Goal: Information Seeking & Learning: Stay updated

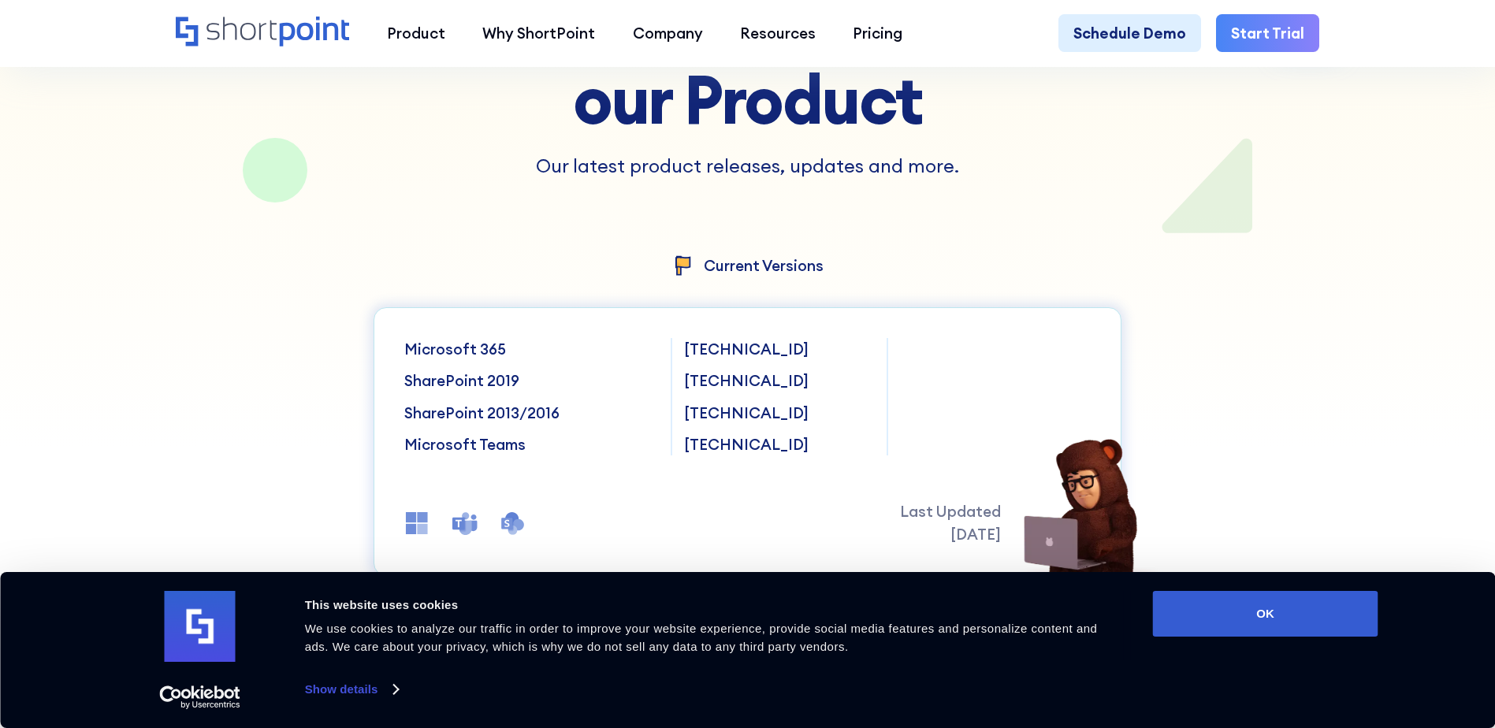
scroll to position [315, 0]
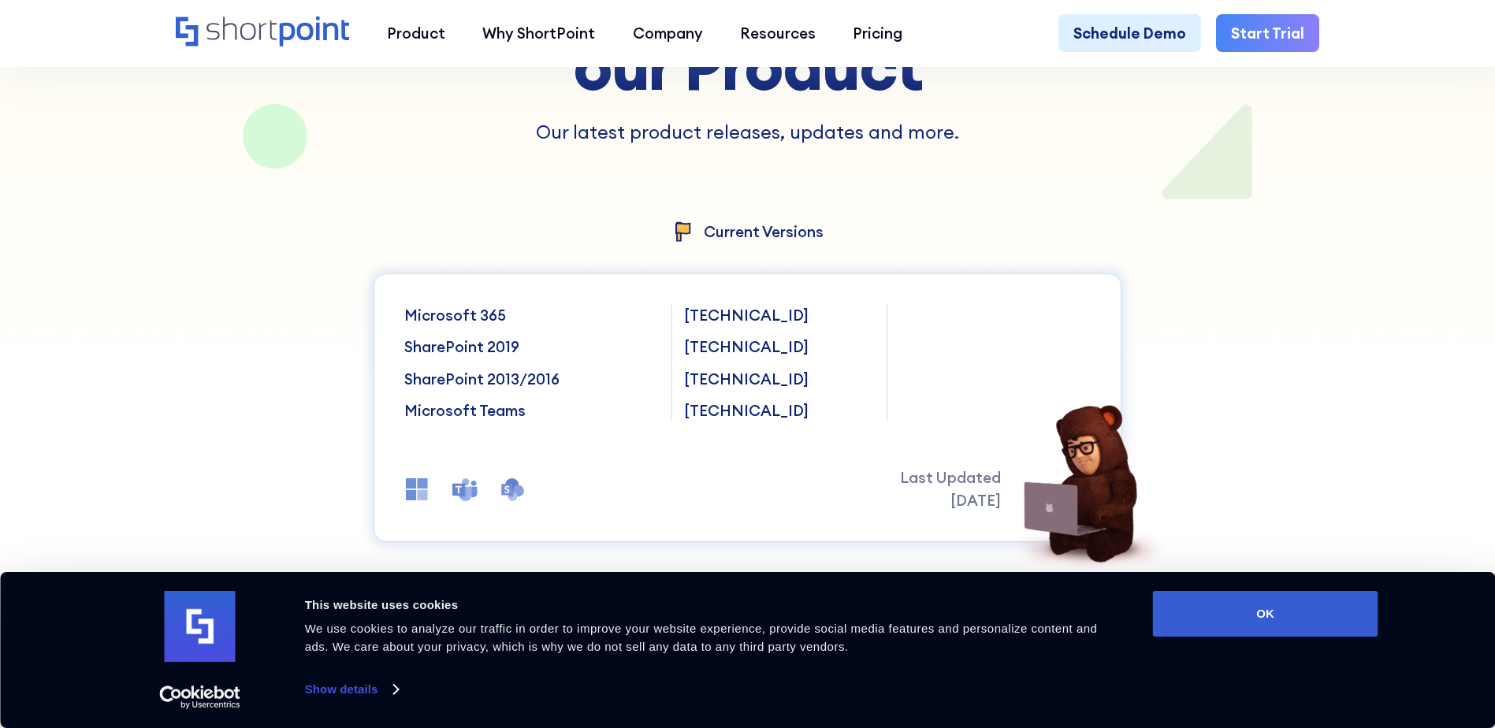
click at [462, 351] on p "SharePoint 2019" at bounding box center [530, 347] width 253 height 22
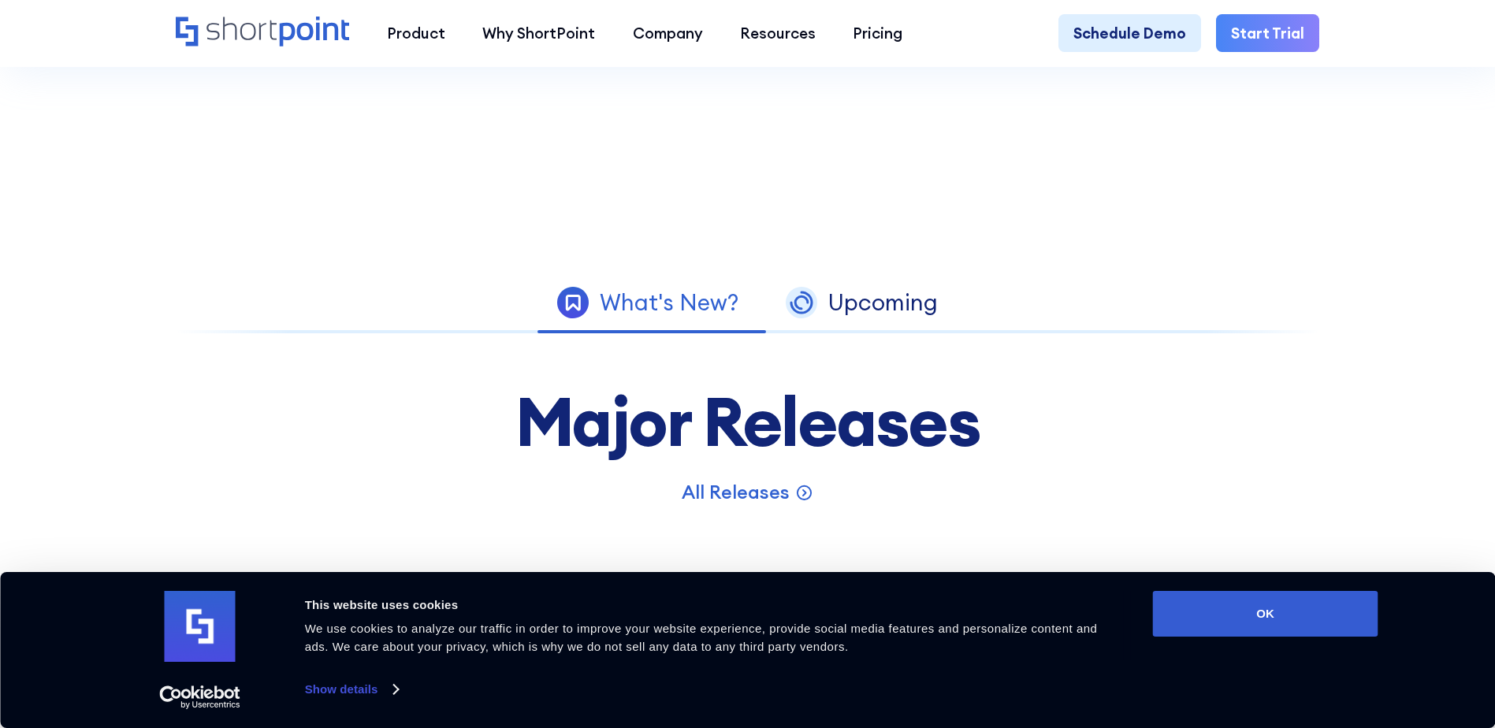
scroll to position [946, 0]
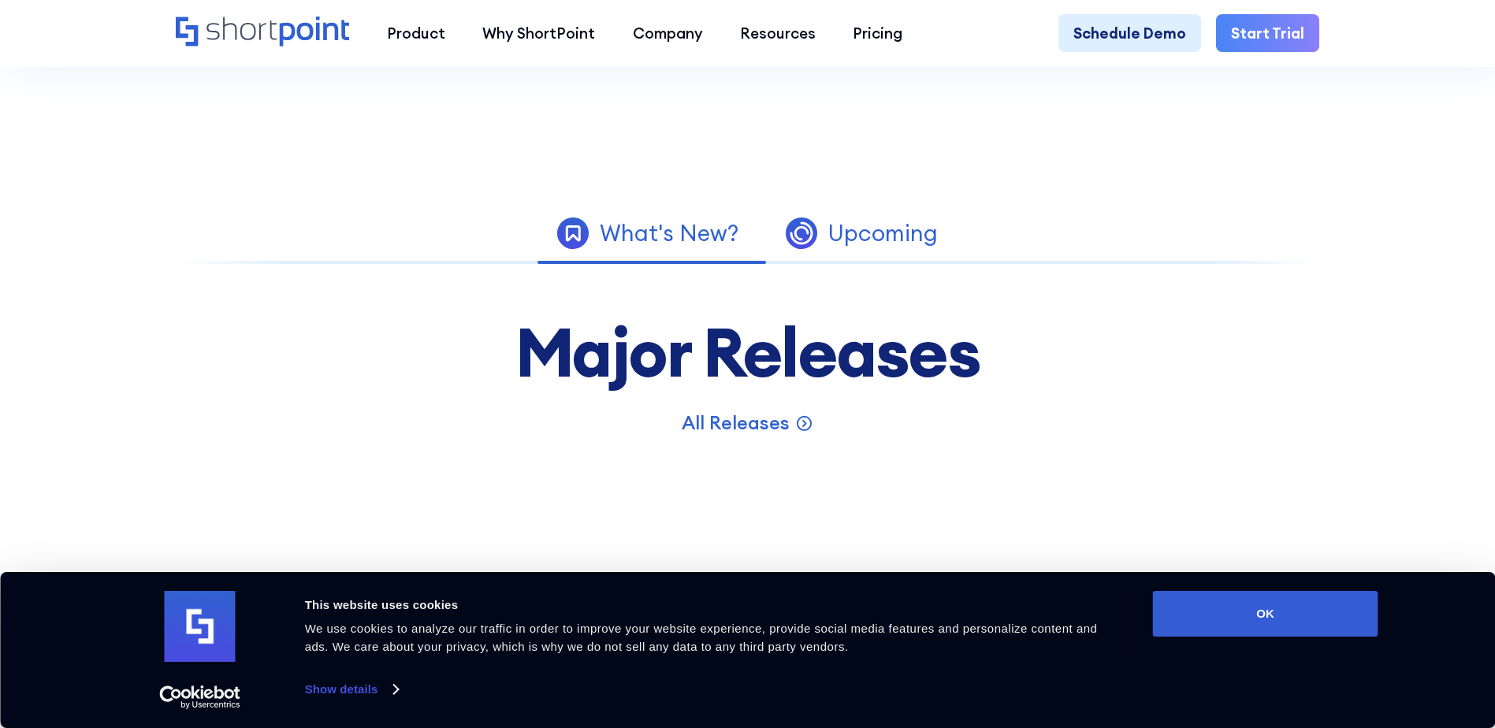
click at [876, 244] on div "Upcoming" at bounding box center [883, 233] width 110 height 22
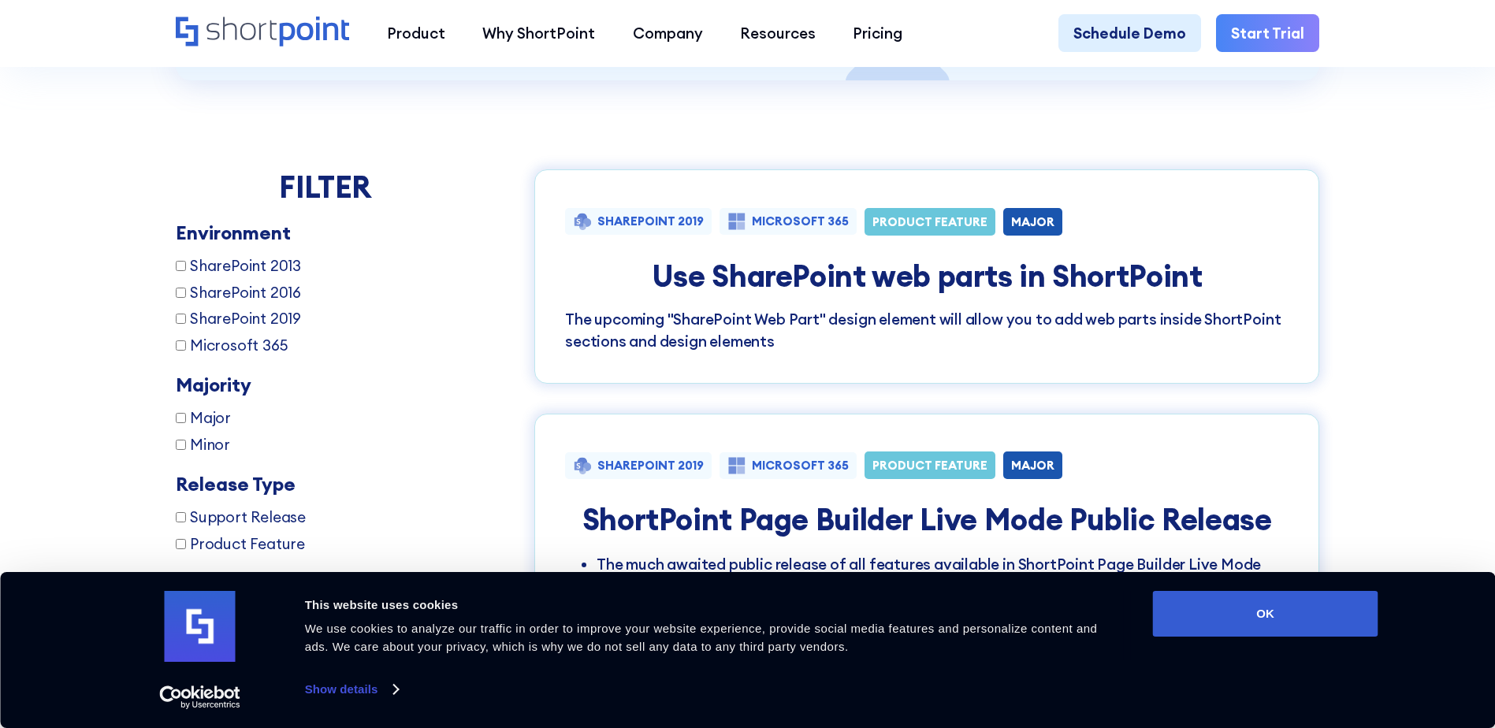
scroll to position [1366, 0]
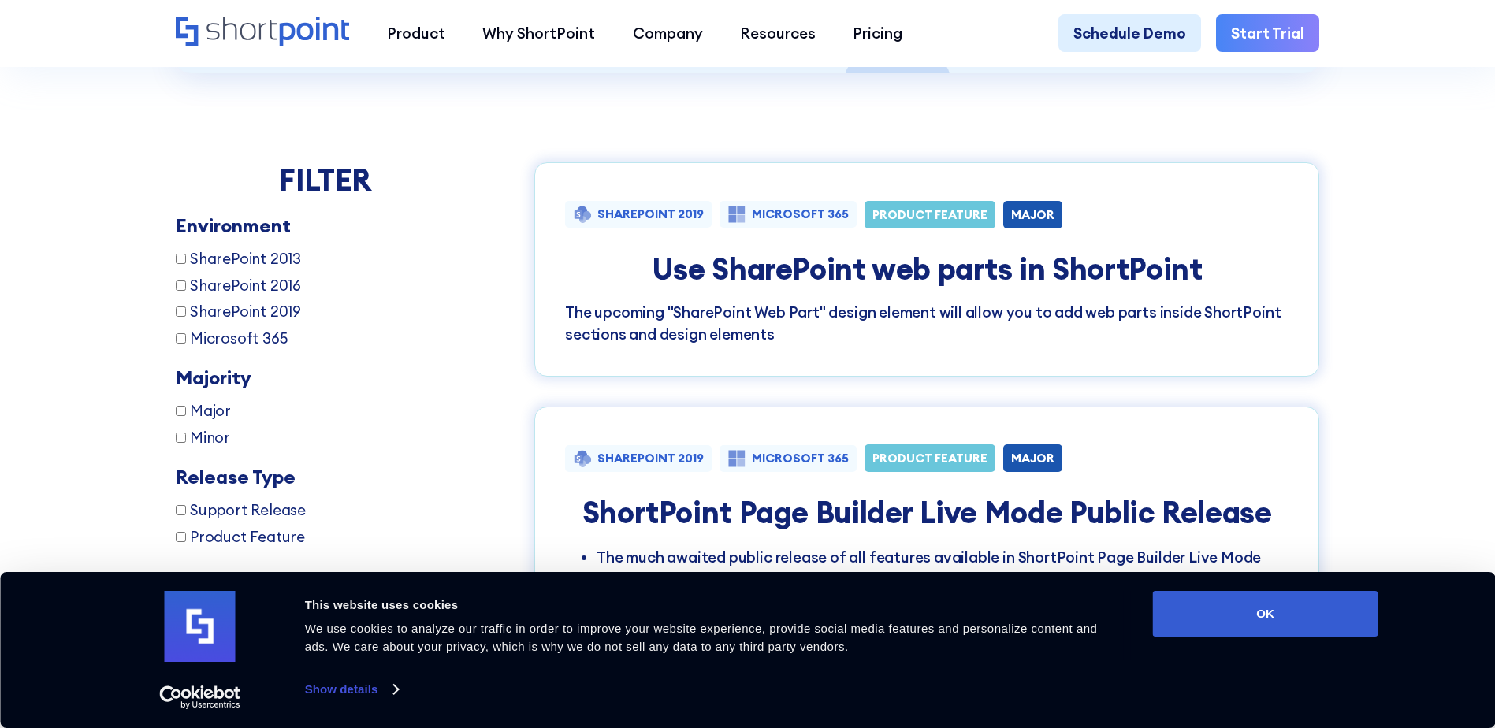
click at [176, 317] on input "SharePoint 2019" at bounding box center [181, 312] width 10 height 10
checkbox input "true"
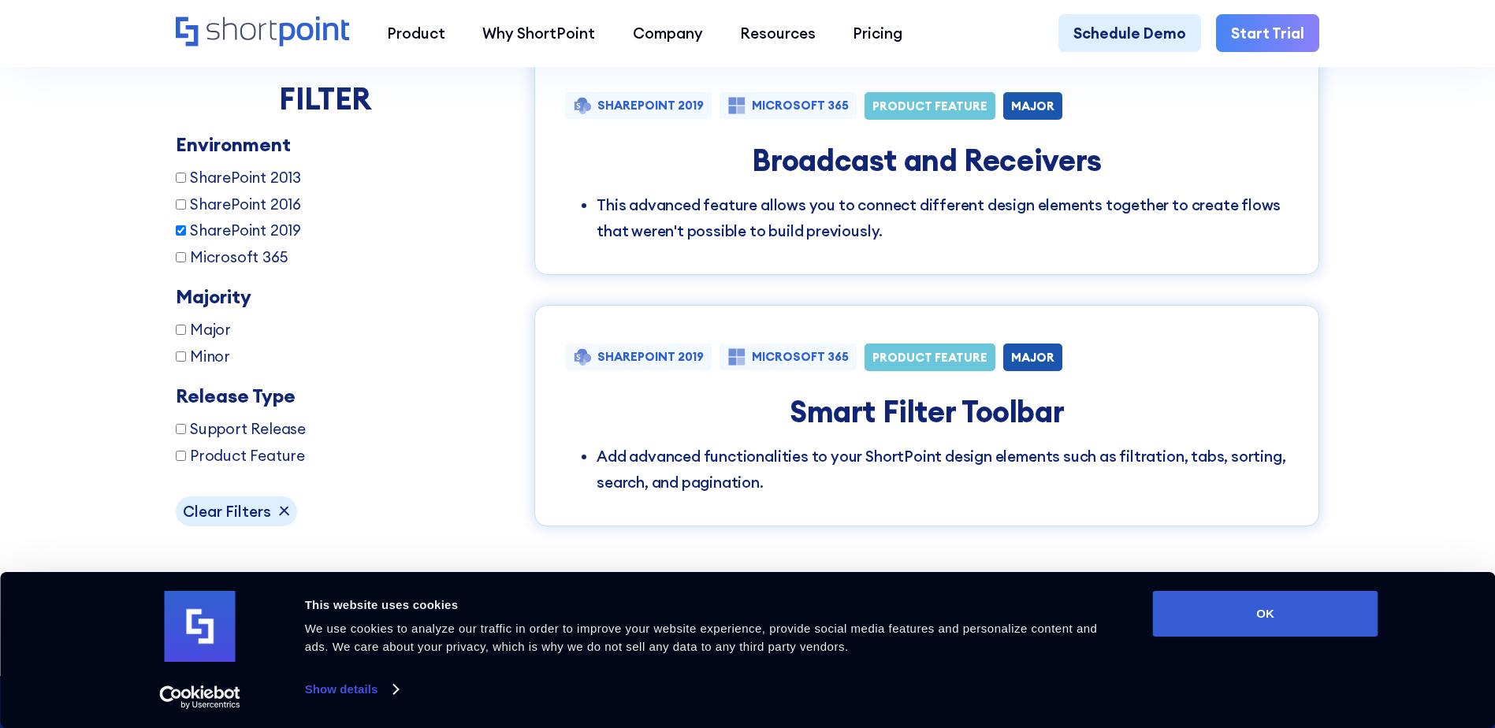
scroll to position [2080, 0]
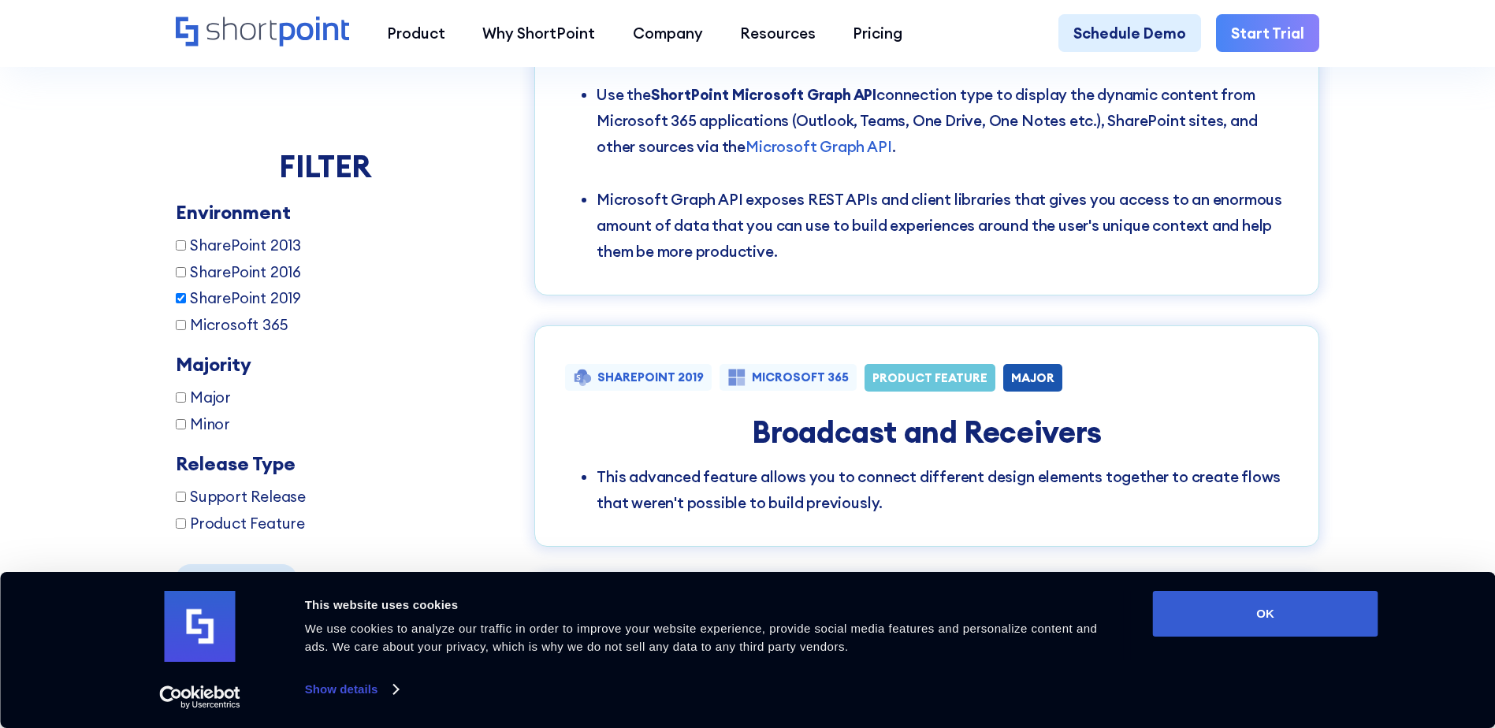
click at [176, 400] on input "Major" at bounding box center [181, 398] width 10 height 10
checkbox input "true"
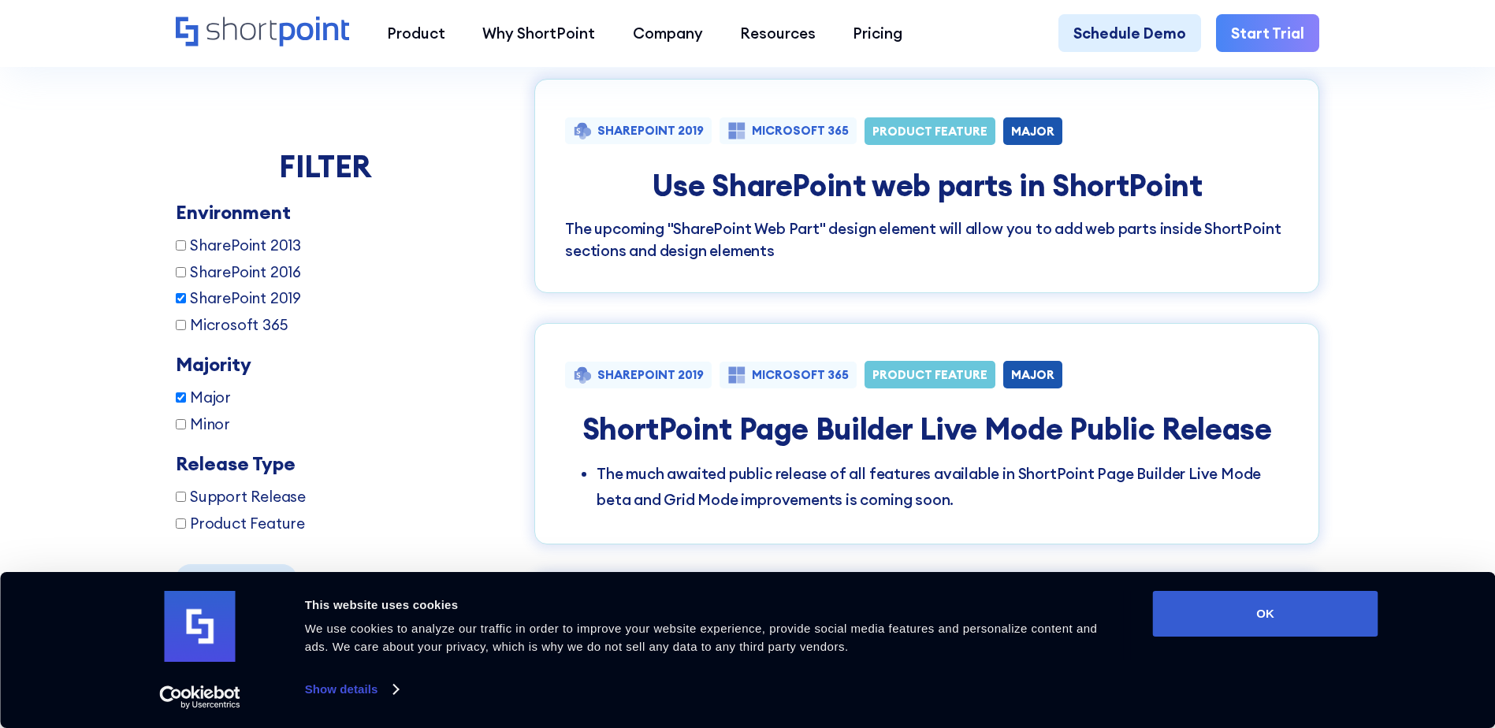
scroll to position [1660, 0]
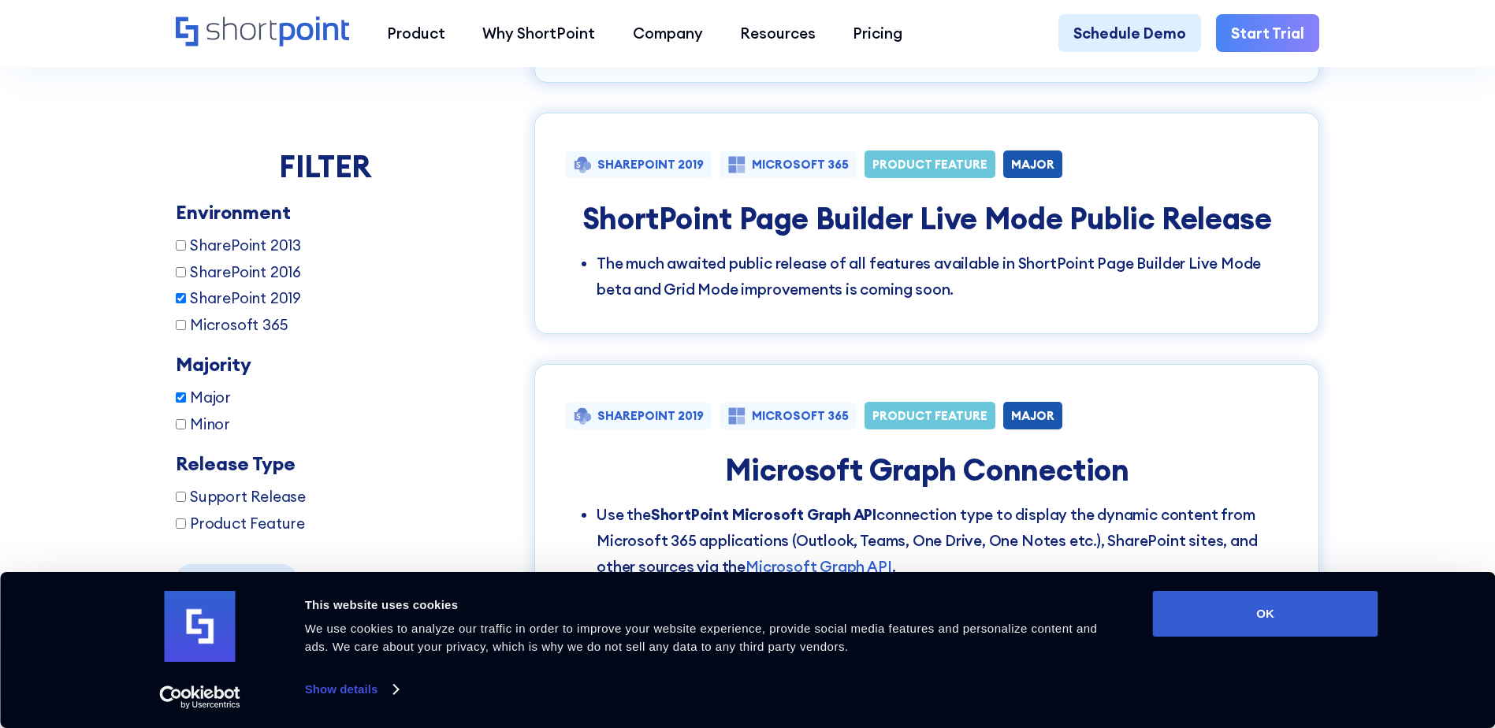
click at [176, 500] on input "Support Release" at bounding box center [181, 498] width 10 height 10
checkbox input "true"
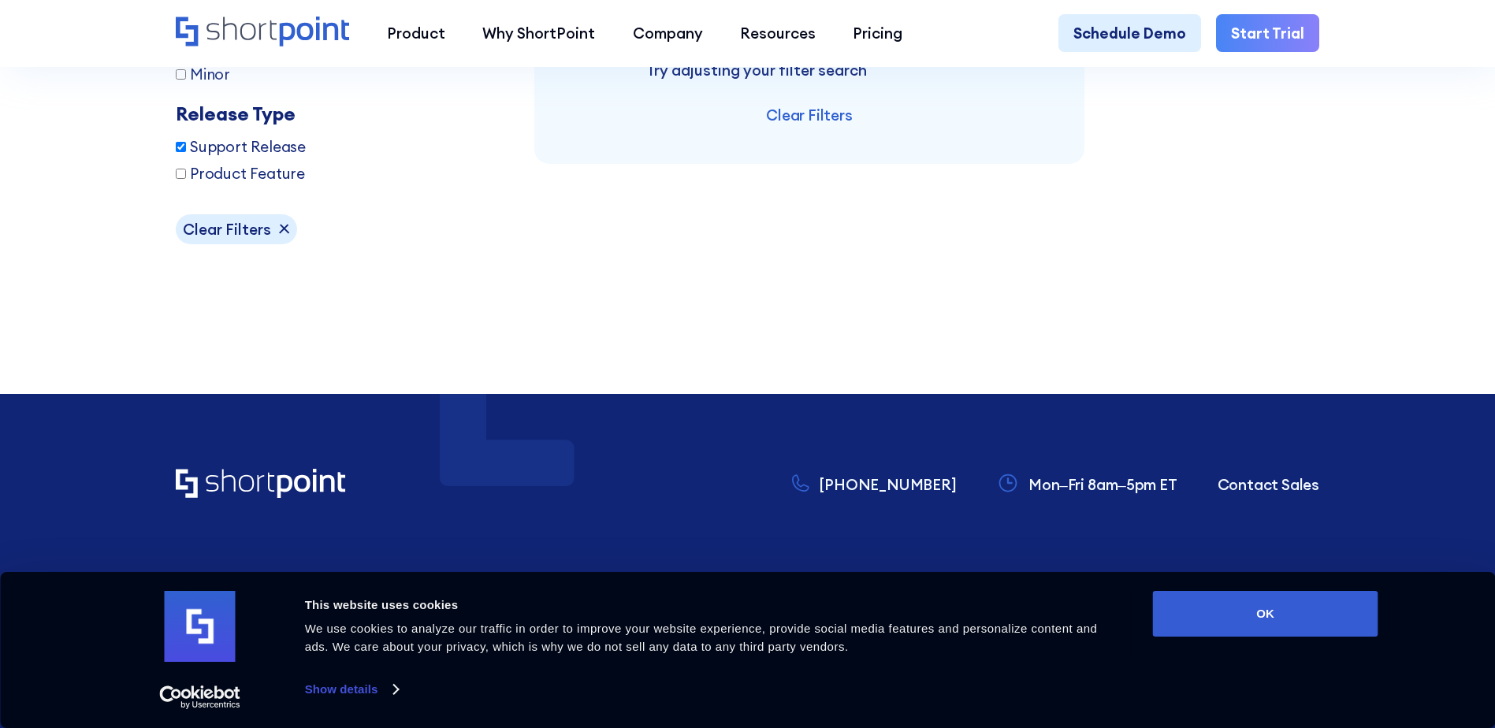
scroll to position [1765, 0]
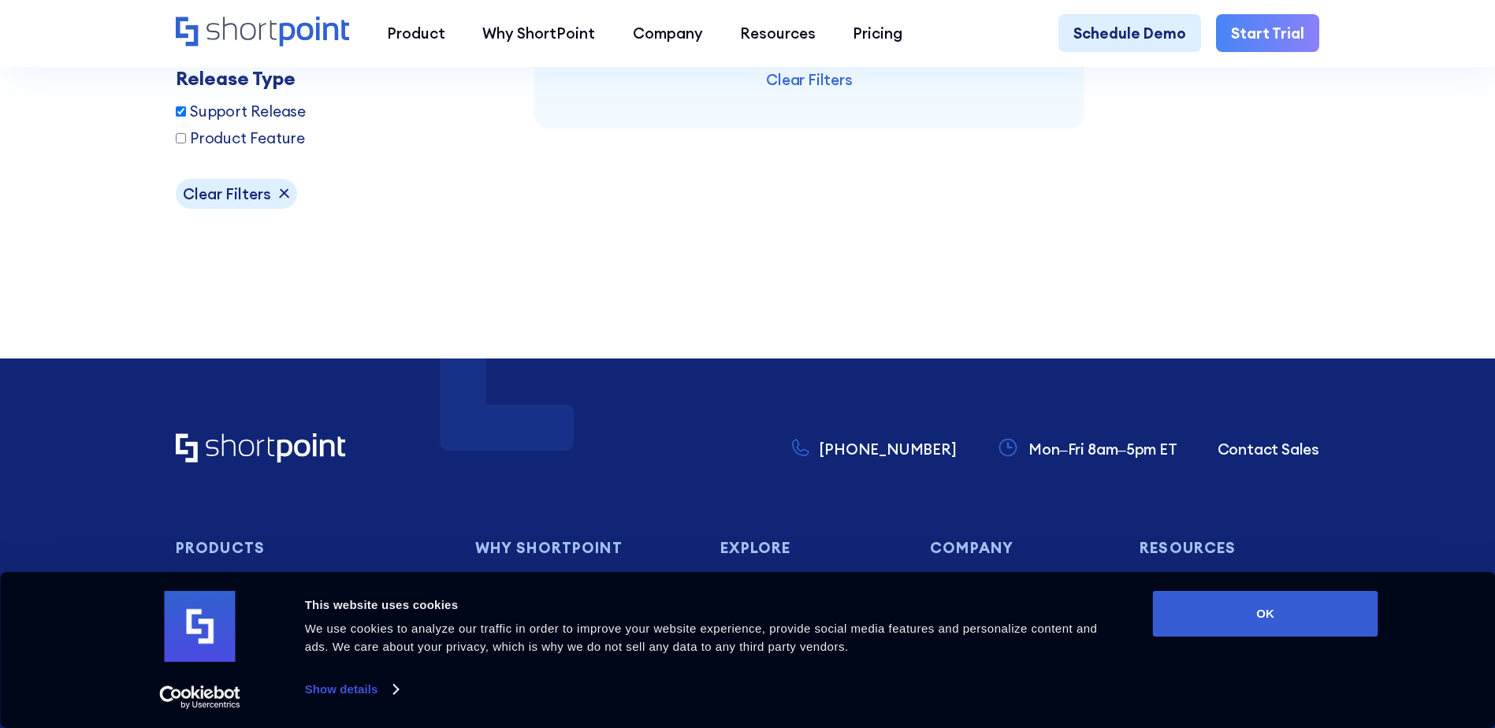
click at [279, 199] on img "Filters Form" at bounding box center [284, 193] width 11 height 11
checkbox input "false"
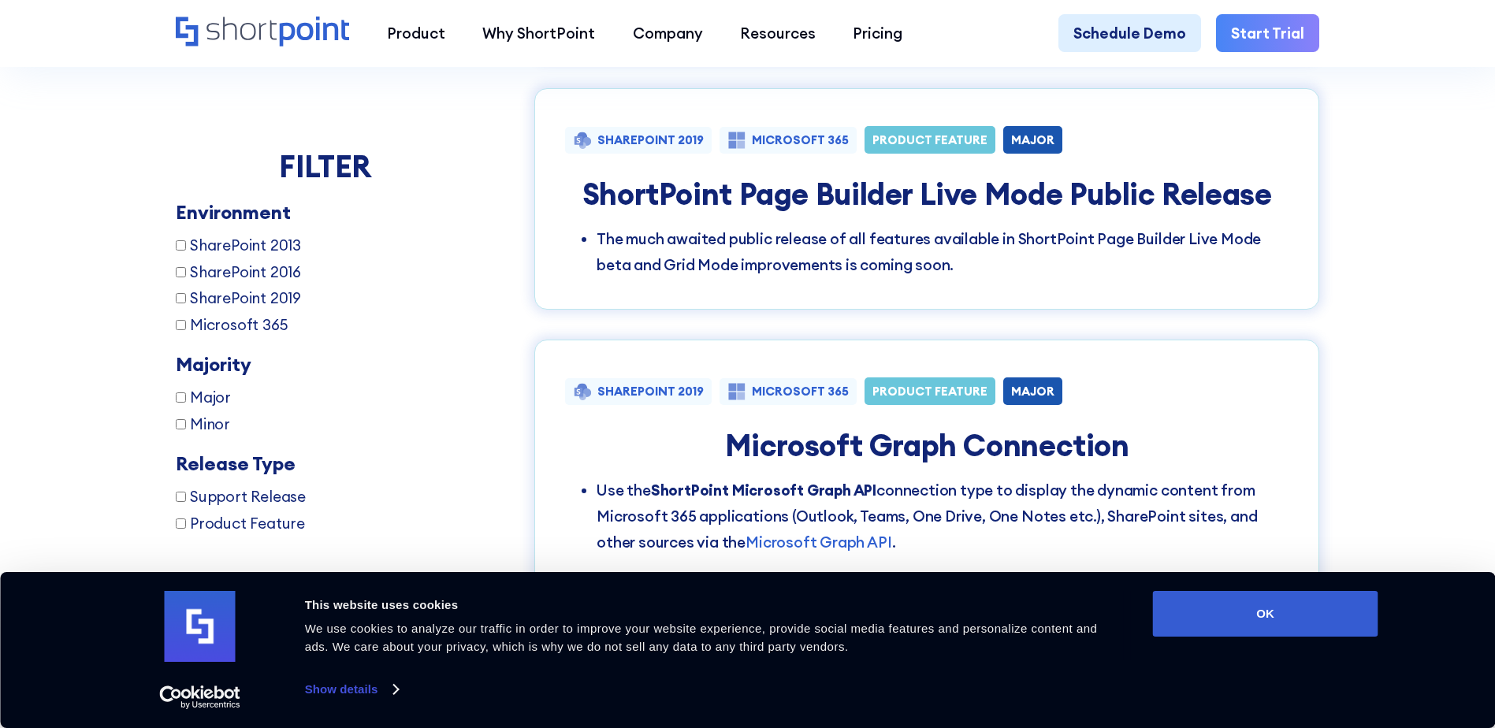
scroll to position [1449, 0]
